Goal: Information Seeking & Learning: Learn about a topic

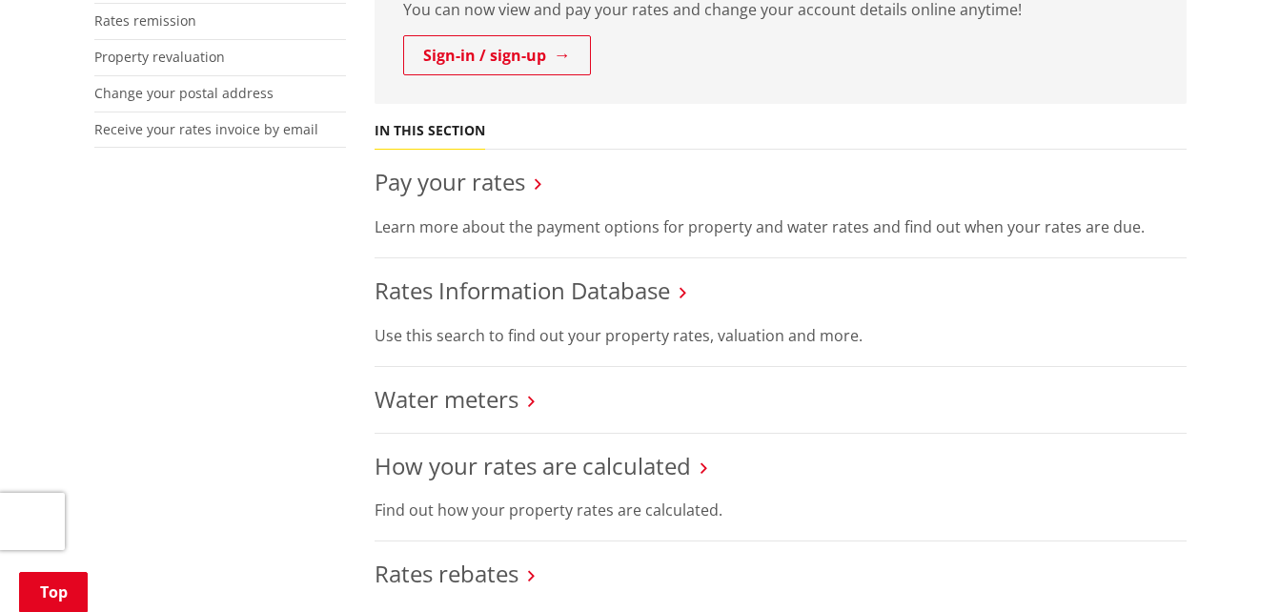
scroll to position [600, 0]
click at [622, 295] on link "Rates Information Database" at bounding box center [523, 289] width 296 height 31
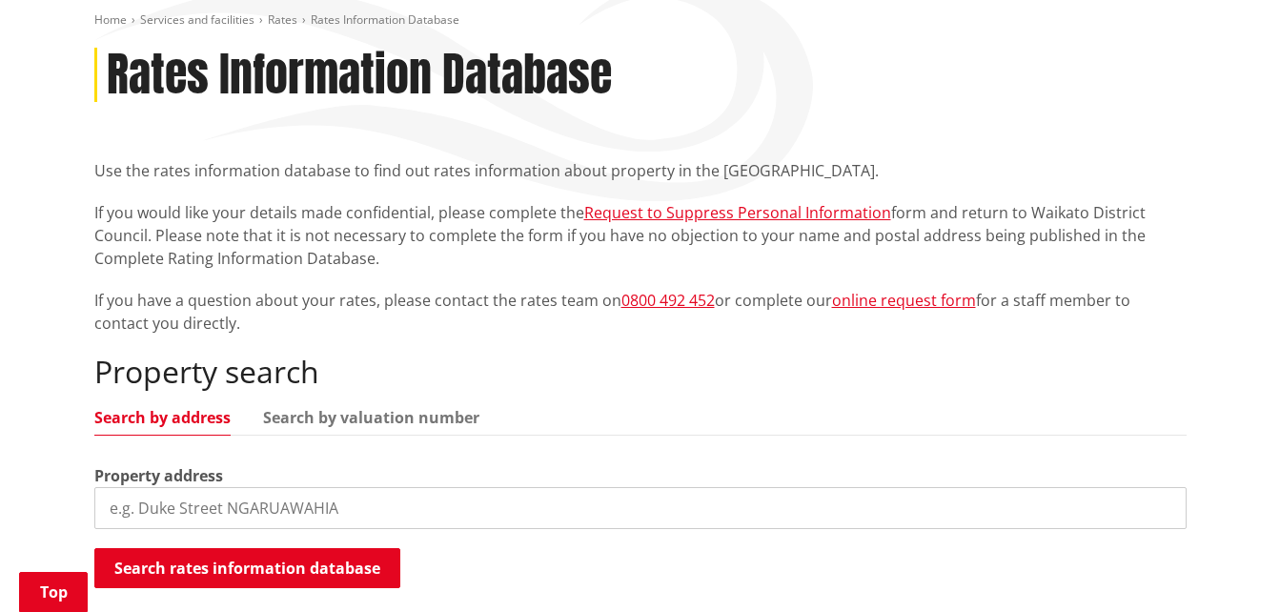
scroll to position [388, 0]
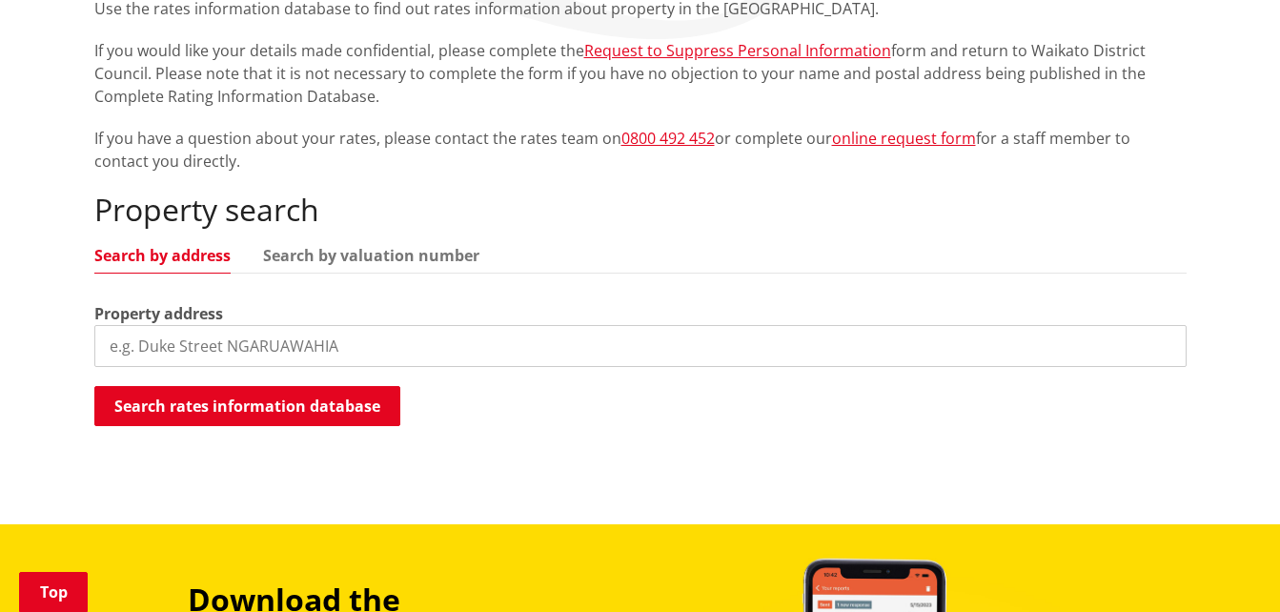
click at [378, 347] on input "search" at bounding box center [640, 346] width 1092 height 42
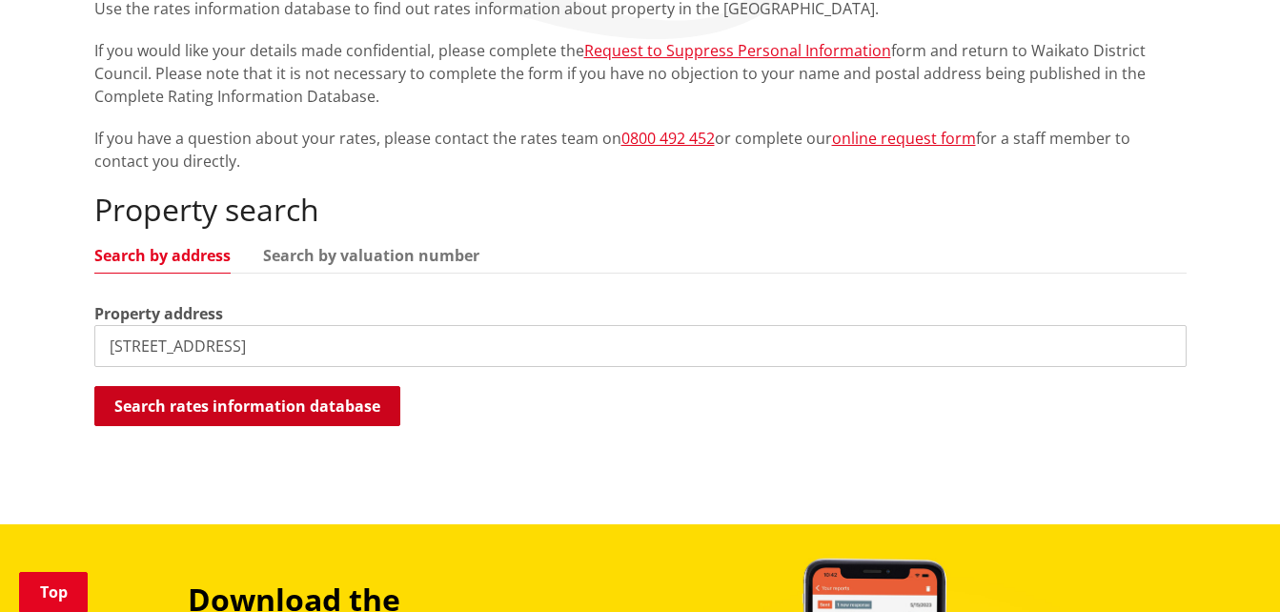
click at [300, 405] on button "Search rates information database" at bounding box center [247, 406] width 306 height 40
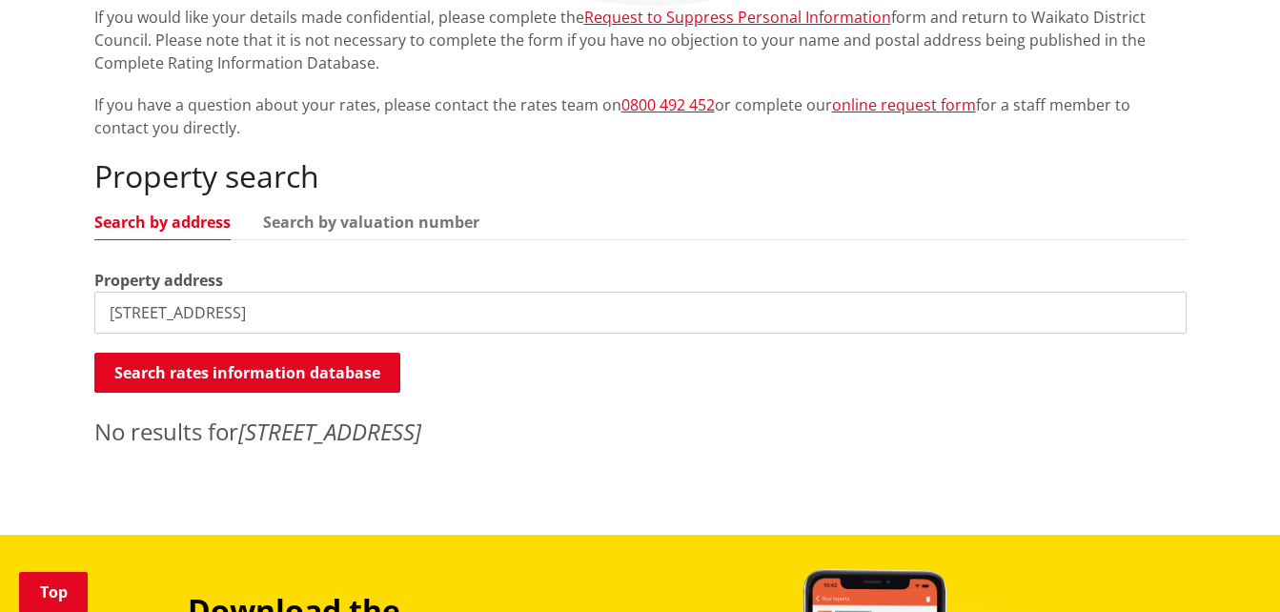
scroll to position [422, 0]
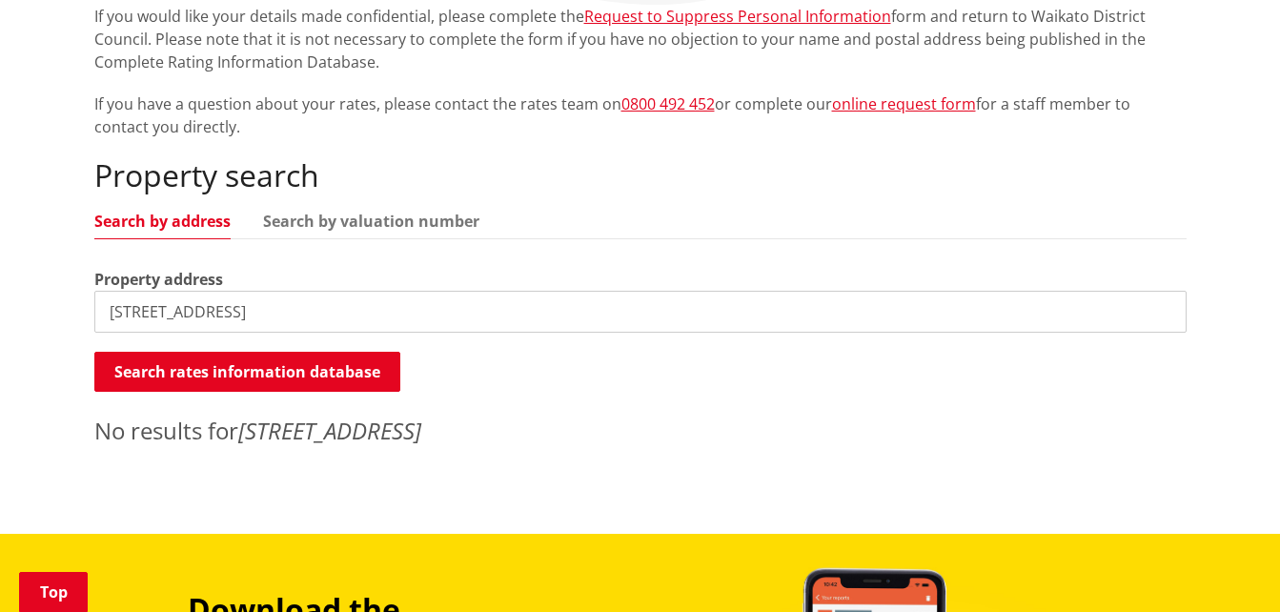
click at [332, 315] on input "19 buckland road, tuakau" at bounding box center [640, 312] width 1092 height 42
type input "19 buckland road"
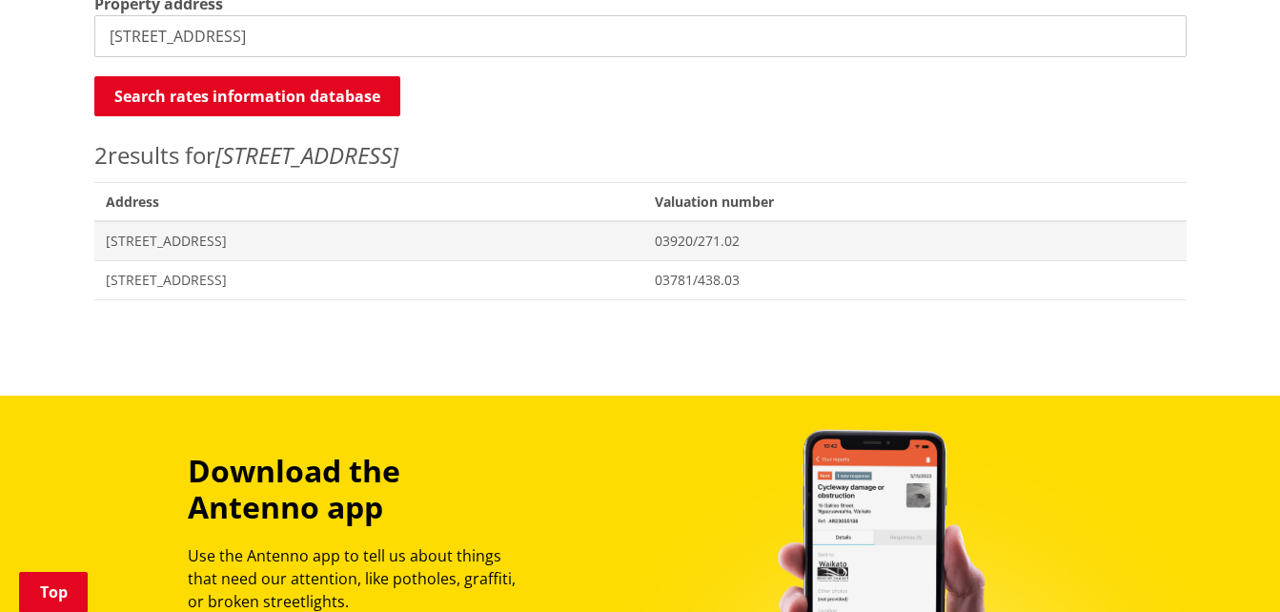
scroll to position [700, 0]
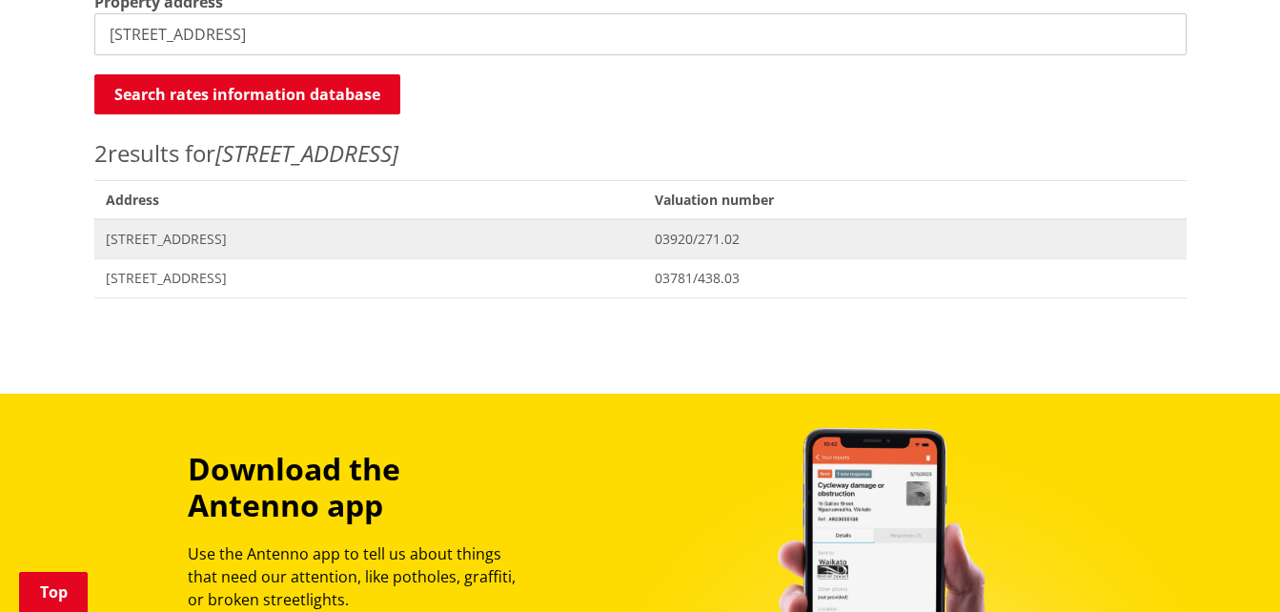
click at [189, 237] on span "19 Buckland Road TUAKAU" at bounding box center [369, 239] width 527 height 19
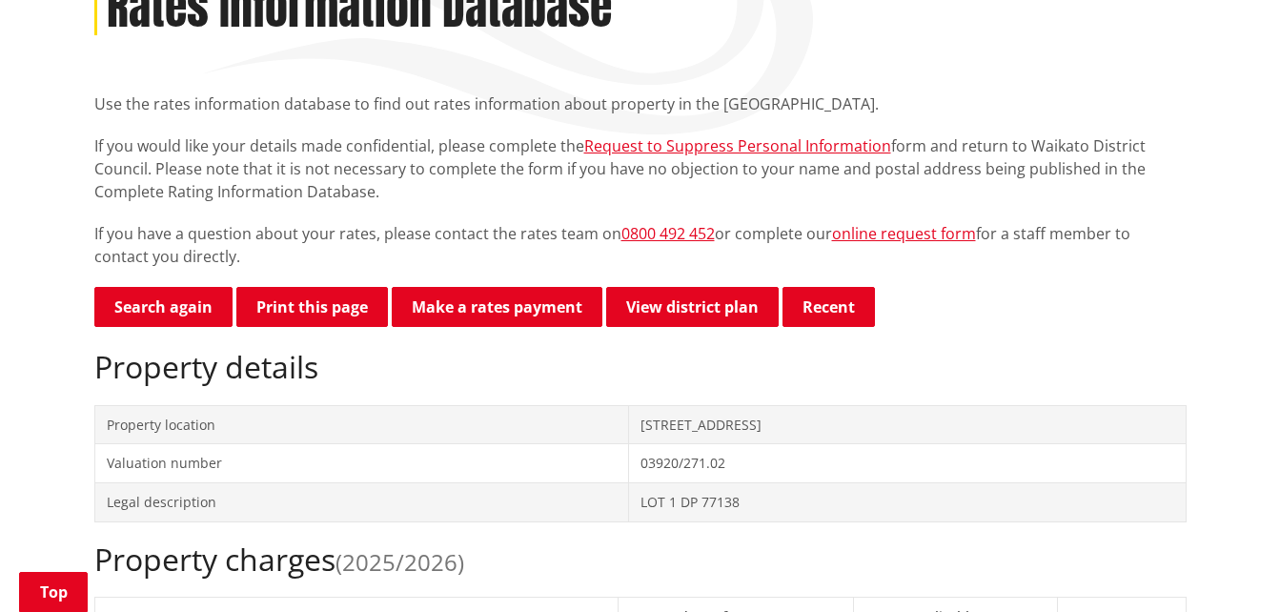
scroll to position [292, 0]
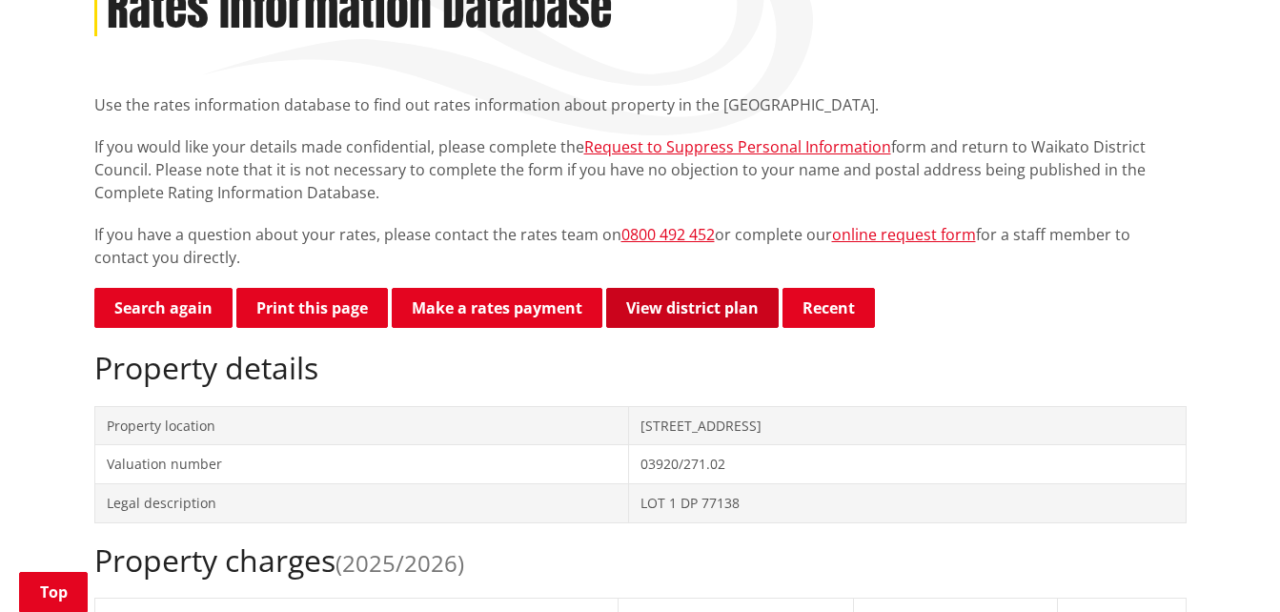
click at [722, 306] on link "View district plan" at bounding box center [692, 308] width 173 height 40
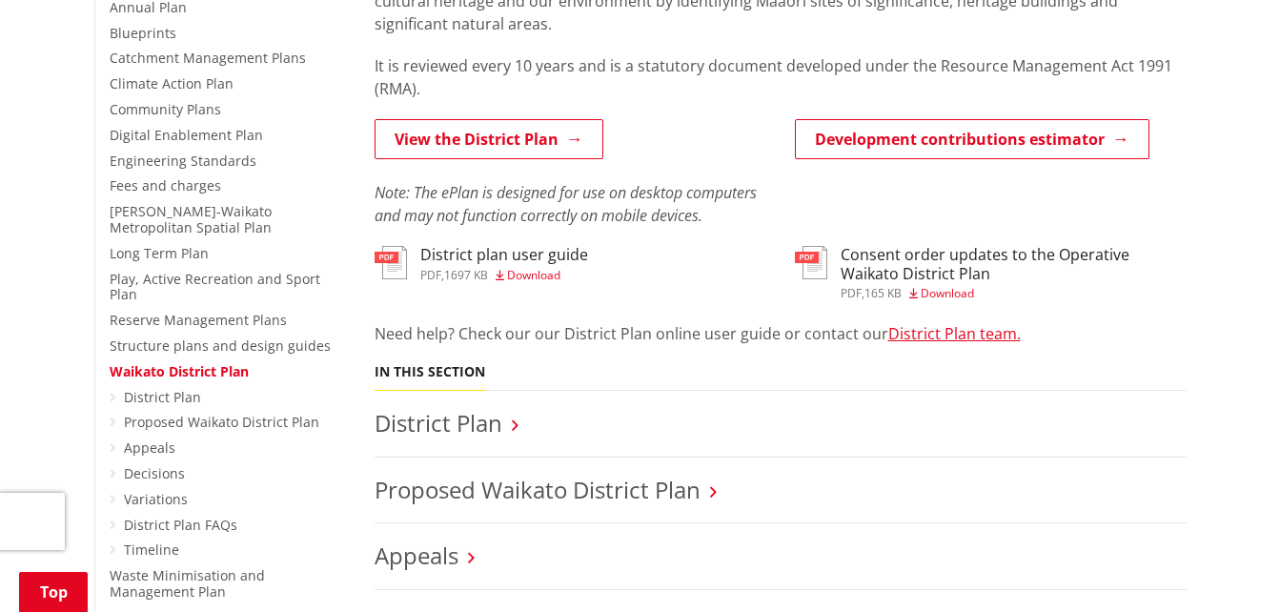
scroll to position [484, 0]
click at [444, 253] on h3 "District plan user guide" at bounding box center [504, 254] width 168 height 18
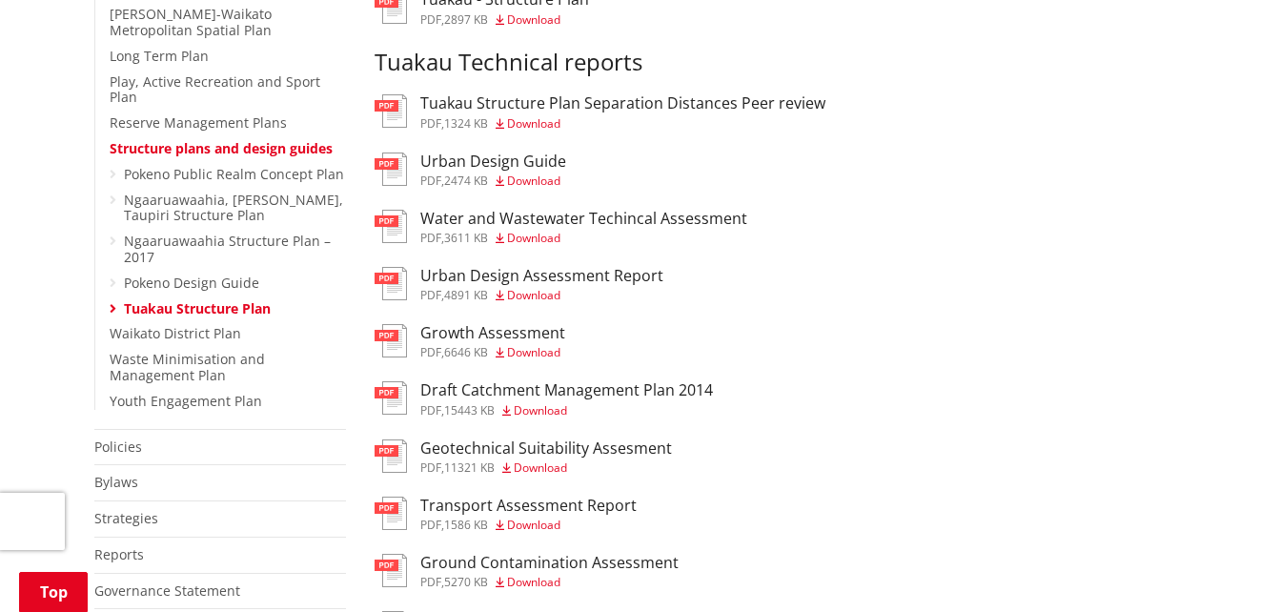
scroll to position [682, 0]
click at [185, 323] on link "Waikato District Plan" at bounding box center [176, 332] width 132 height 18
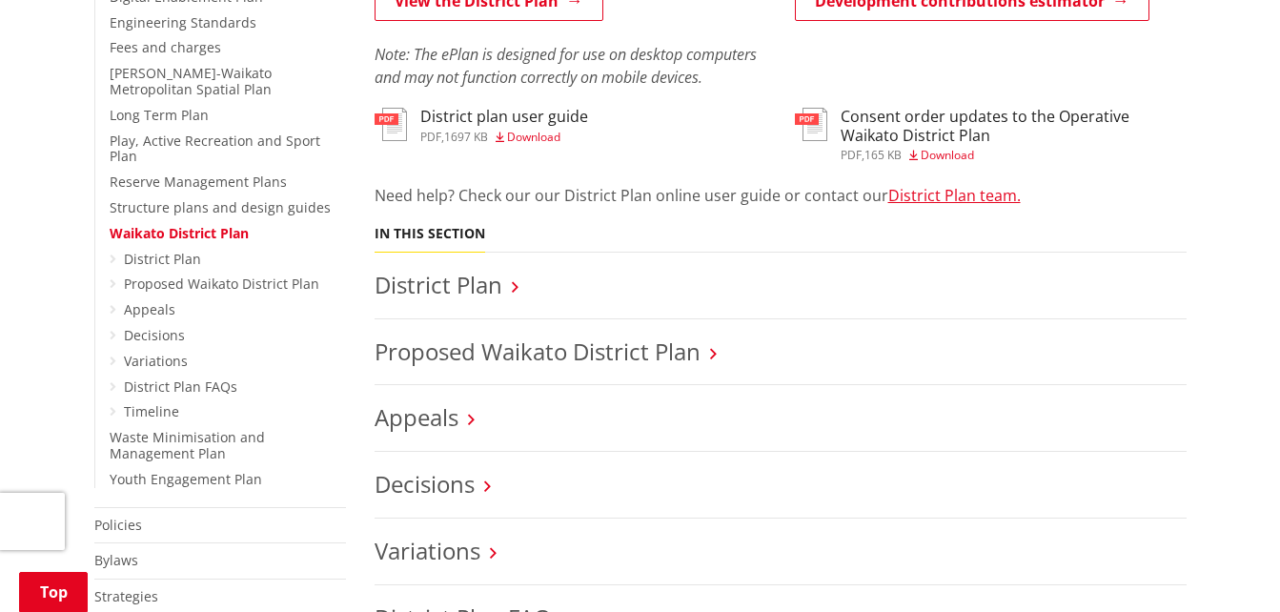
scroll to position [621, 0]
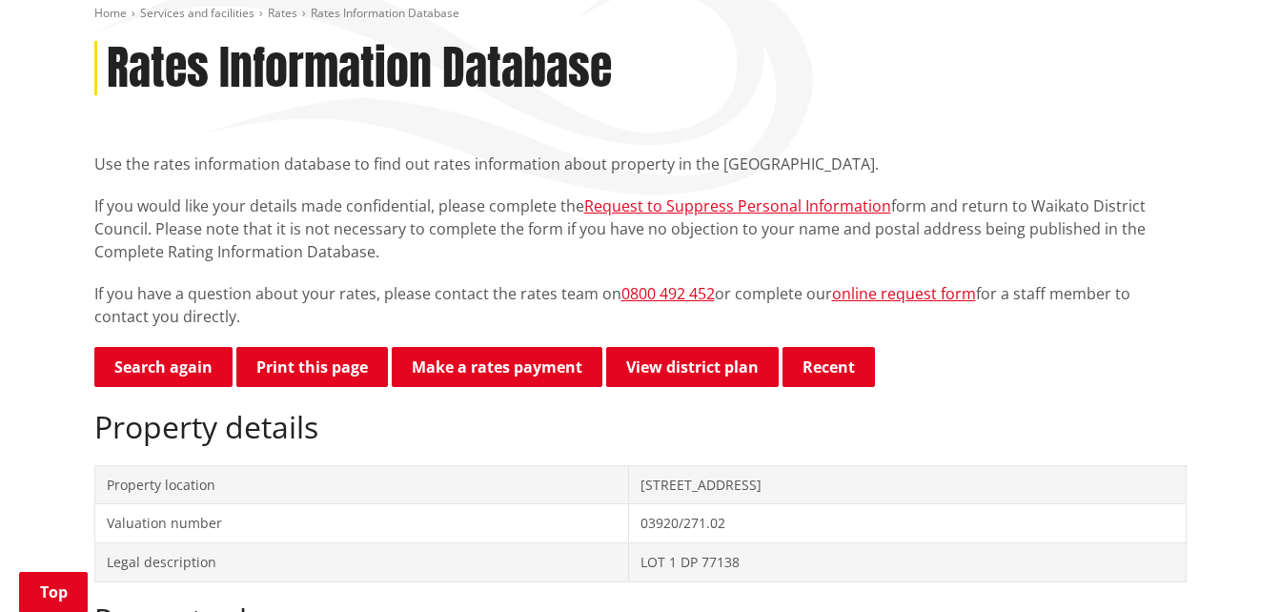
scroll to position [234, 0]
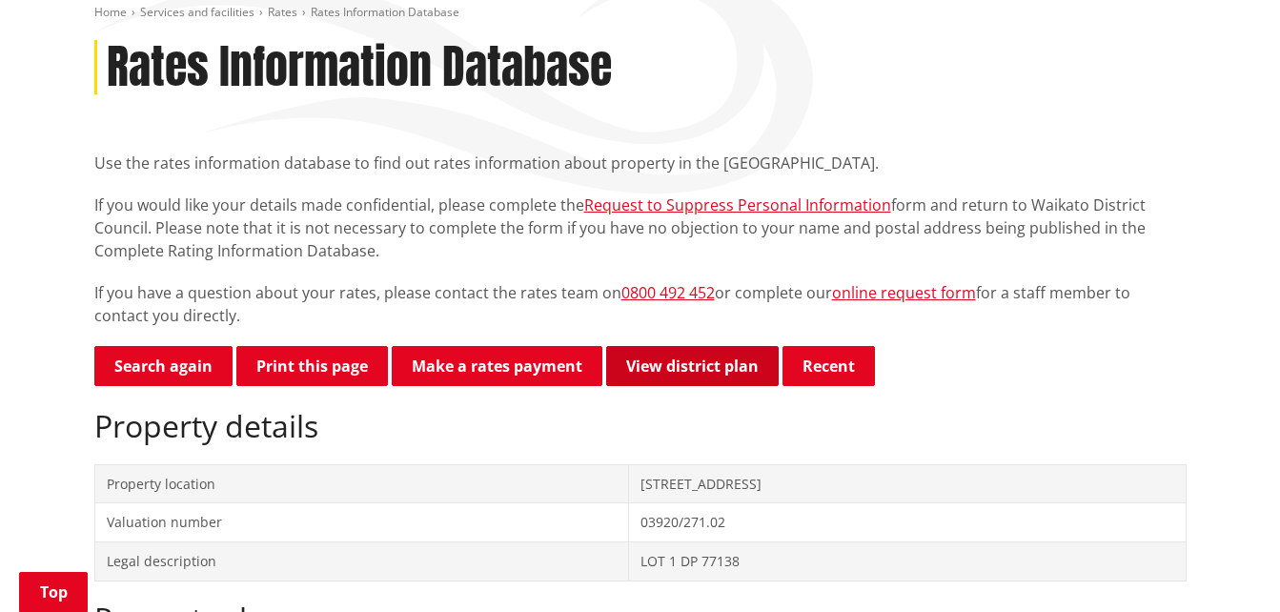
click at [698, 365] on link "View district plan" at bounding box center [692, 366] width 173 height 40
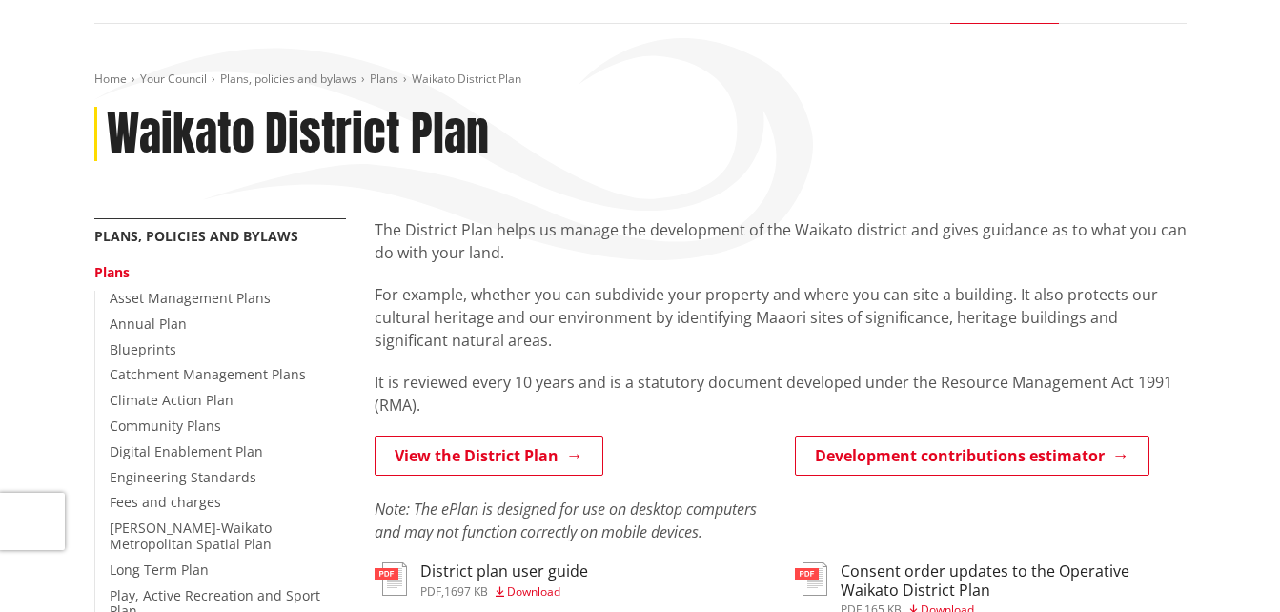
scroll to position [319, 0]
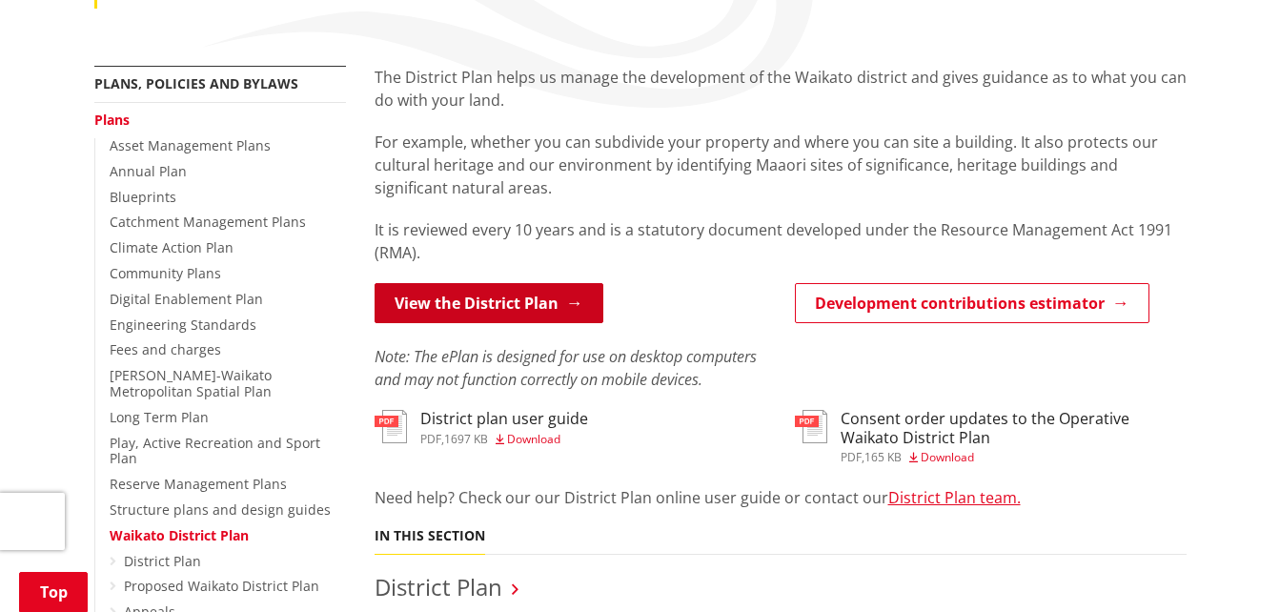
click at [521, 306] on link "View the District Plan" at bounding box center [489, 303] width 229 height 40
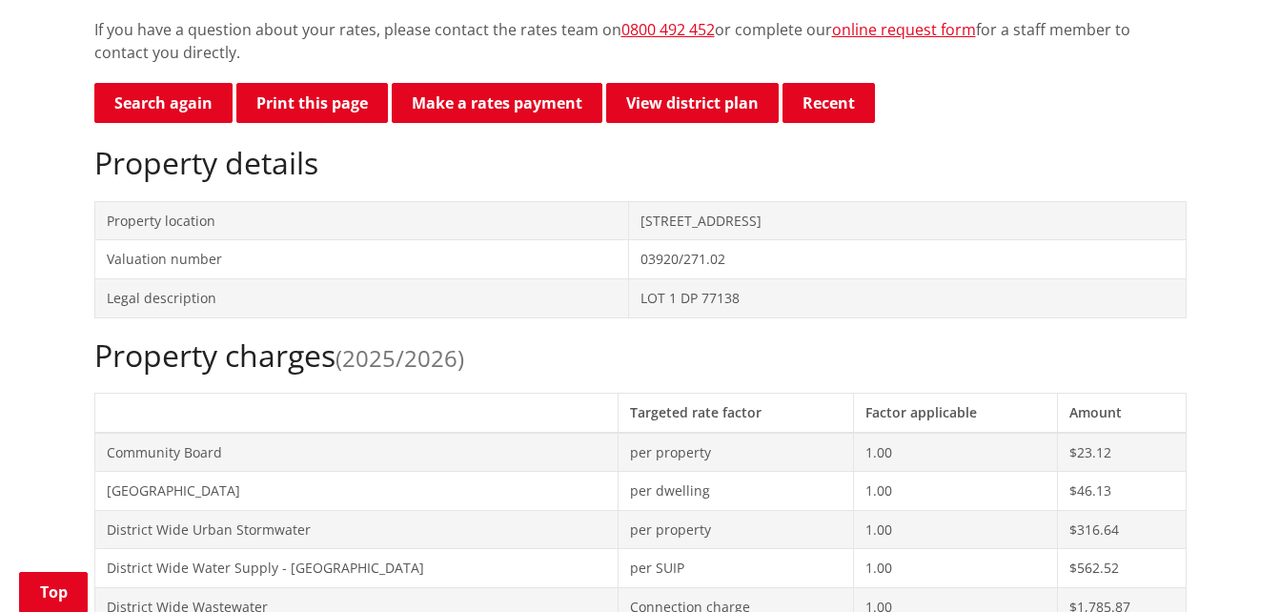
scroll to position [483, 0]
